Goal: Transaction & Acquisition: Download file/media

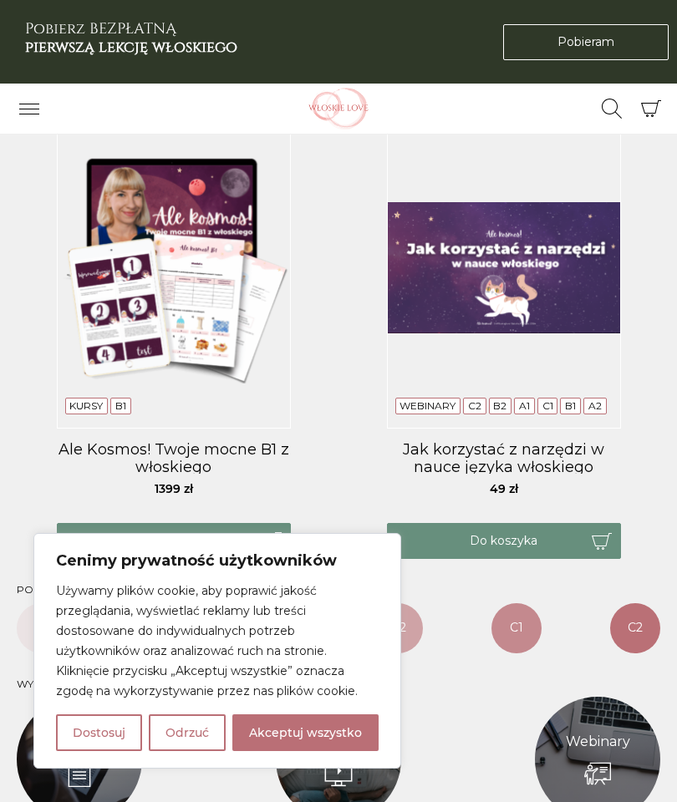
scroll to position [921, 0]
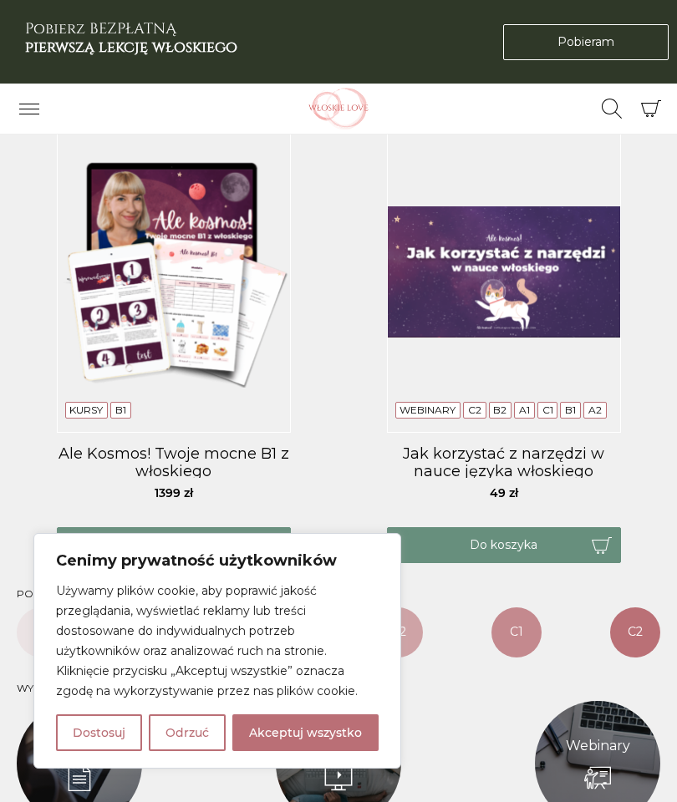
click at [298, 731] on button "Akceptuj wszystko" at bounding box center [305, 733] width 146 height 37
checkbox input "true"
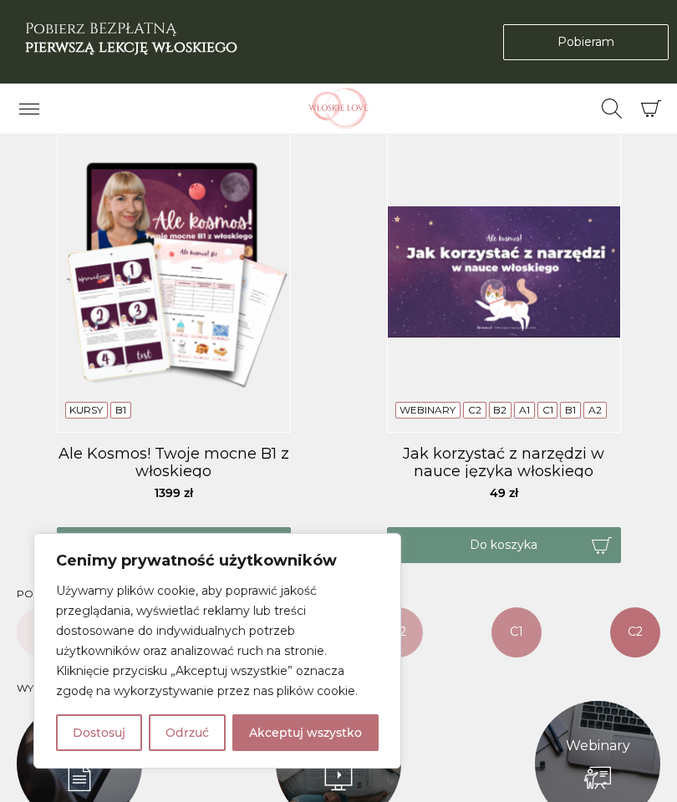
checkbox input "true"
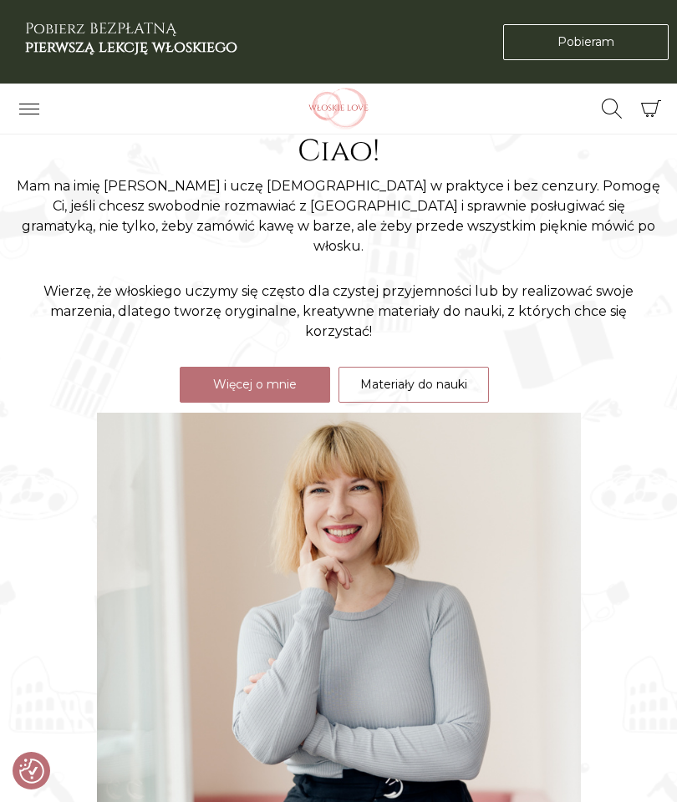
scroll to position [0, 0]
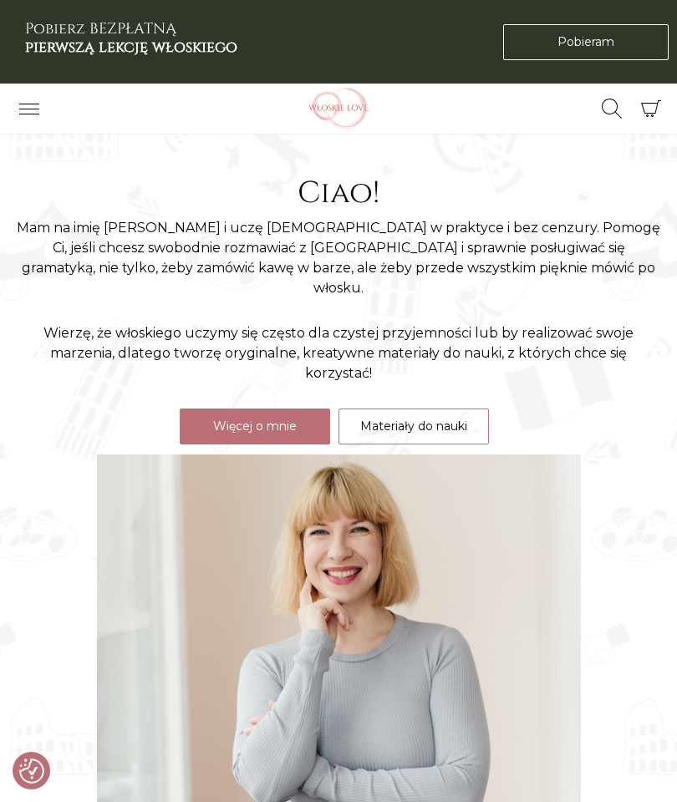
click at [644, 39] on link "Pobieram Pobieram" at bounding box center [586, 42] width 166 height 36
click at [17, 107] on button "Przełącz nawigację" at bounding box center [29, 108] width 42 height 28
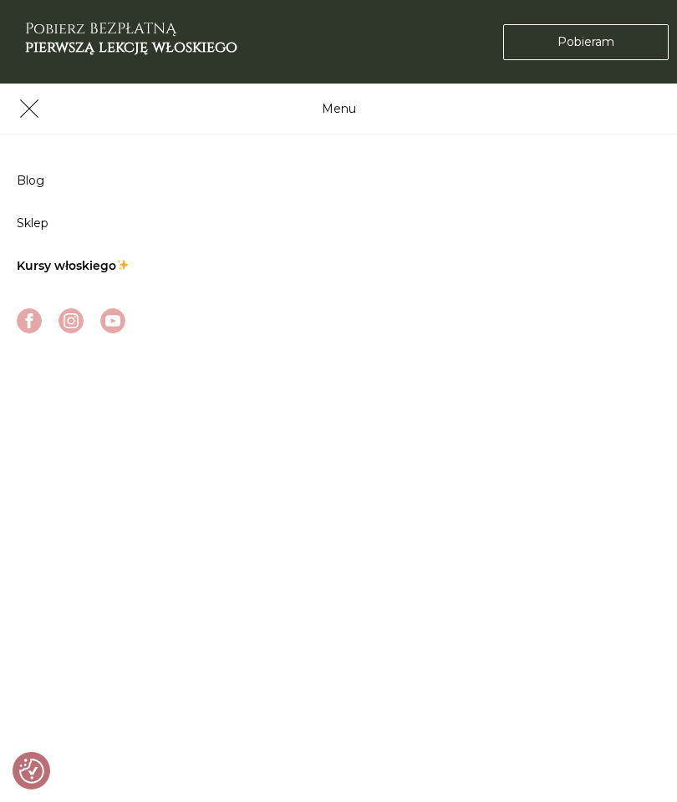
click at [46, 223] on link "Sklep" at bounding box center [33, 223] width 32 height 15
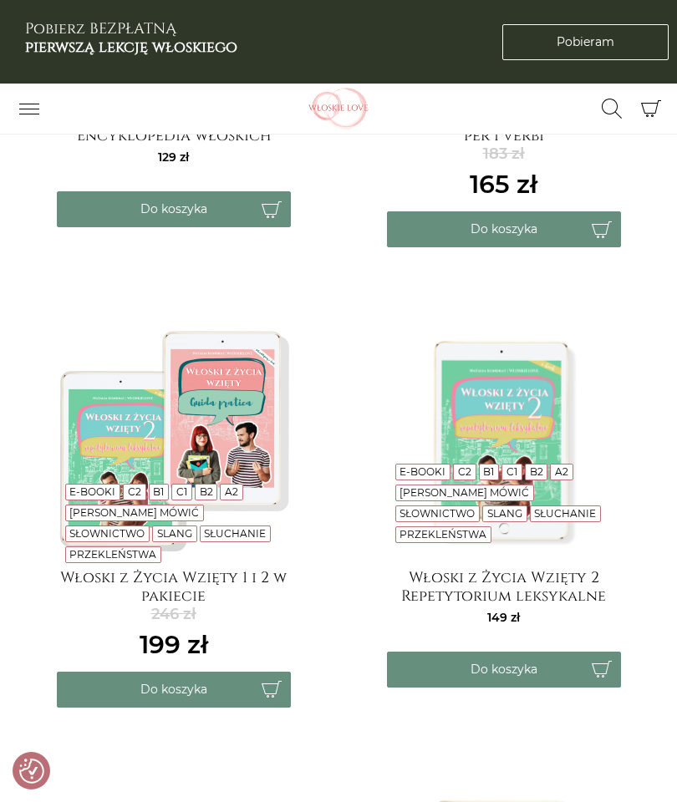
scroll to position [492, 0]
